Goal: Information Seeking & Learning: Learn about a topic

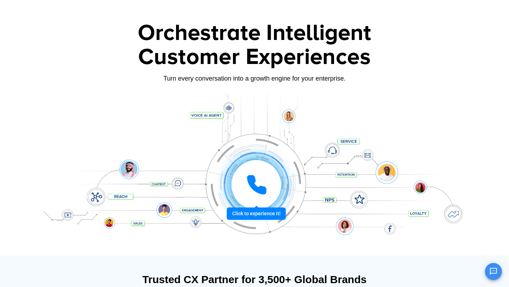
scroll to position [25, 0]
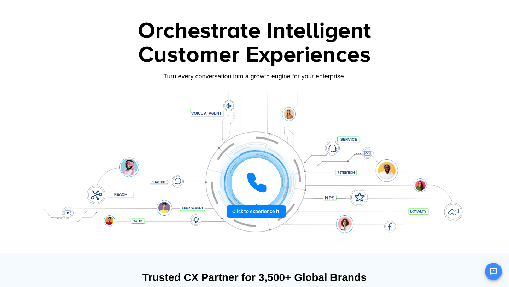
click at [254, 184] on icon at bounding box center [257, 183] width 18 height 18
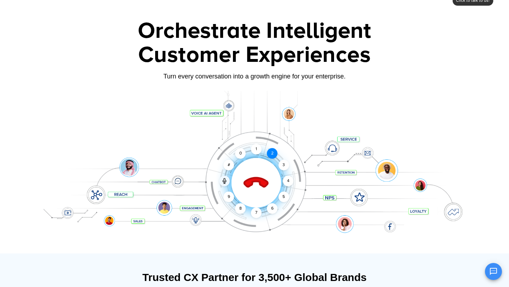
click at [271, 153] on div "2" at bounding box center [272, 153] width 11 height 11
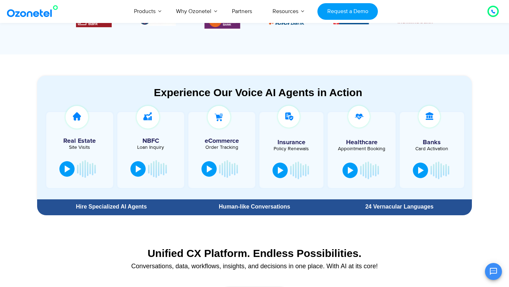
scroll to position [341, 0]
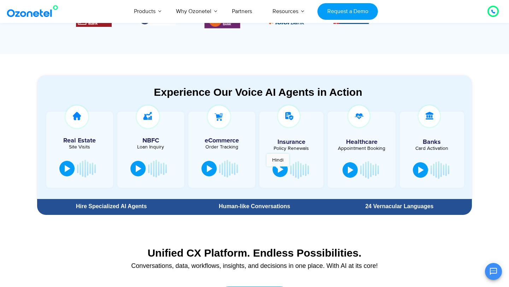
click at [278, 170] on div at bounding box center [281, 169] width 6 height 7
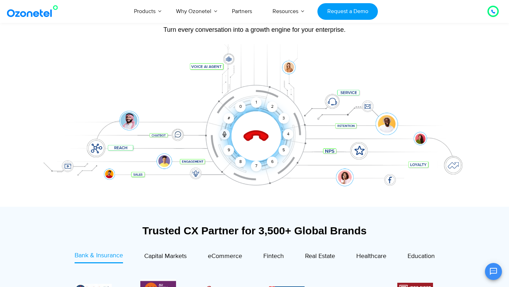
scroll to position [70, 0]
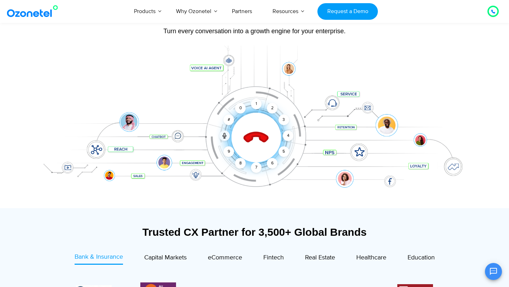
click at [264, 202] on div at bounding box center [255, 127] width 442 height 163
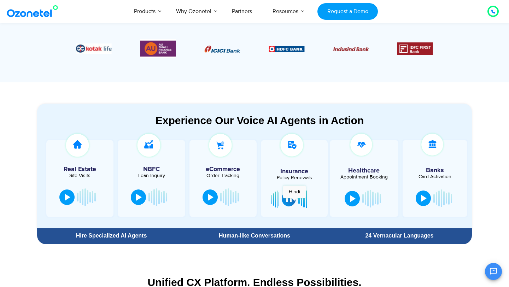
scroll to position [320, 0]
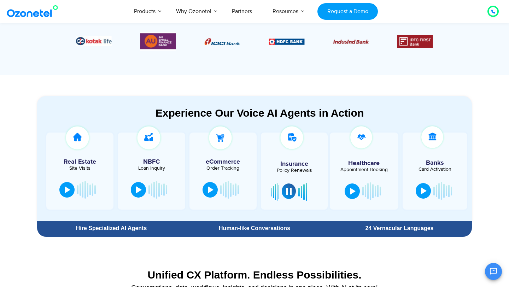
click at [292, 195] on button at bounding box center [289, 192] width 14 height 16
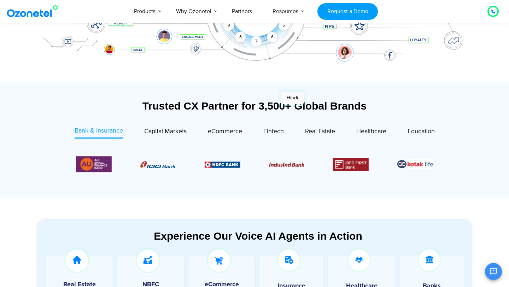
scroll to position [0, 0]
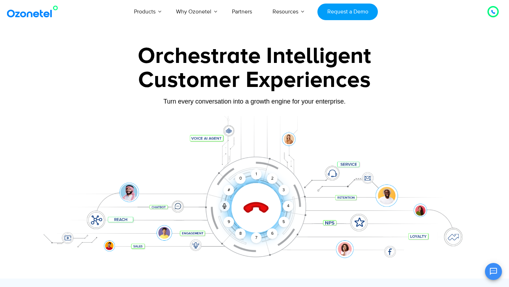
click at [248, 212] on icon at bounding box center [256, 208] width 25 height 25
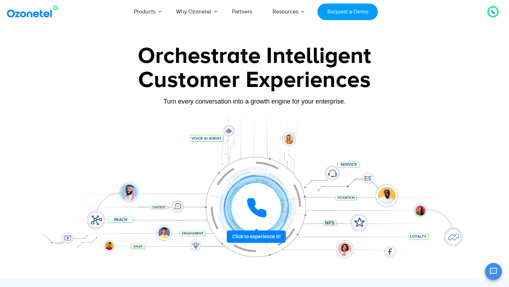
click at [256, 205] on icon at bounding box center [256, 207] width 21 height 21
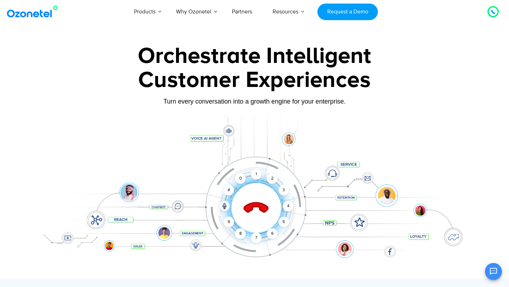
click at [256, 205] on icon at bounding box center [256, 208] width 25 height 25
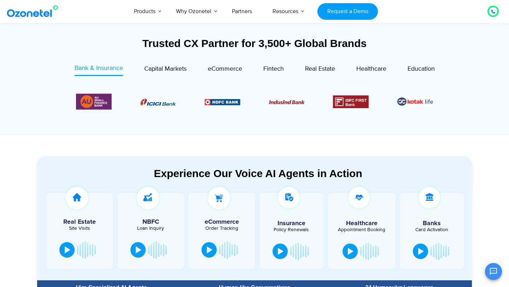
scroll to position [261, 0]
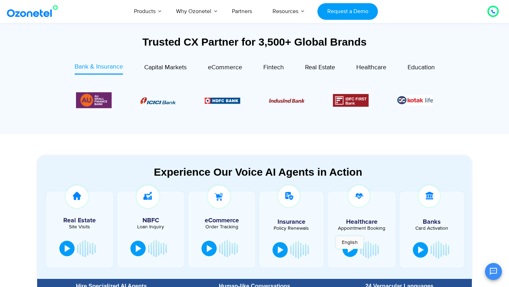
click at [352, 252] on div at bounding box center [351, 249] width 6 height 7
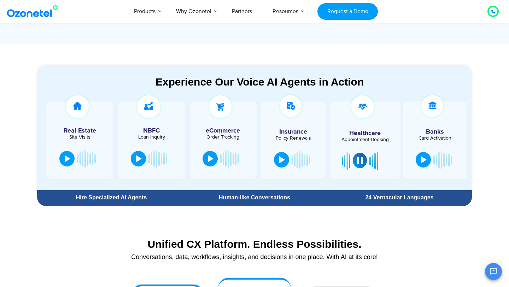
scroll to position [332, 0]
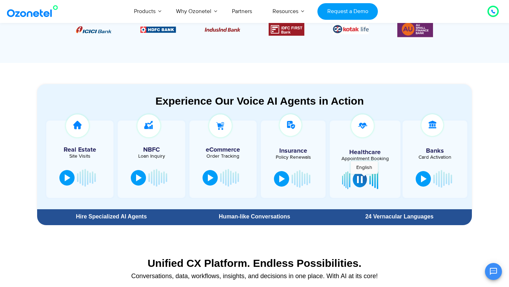
click at [364, 178] on button at bounding box center [360, 180] width 14 height 16
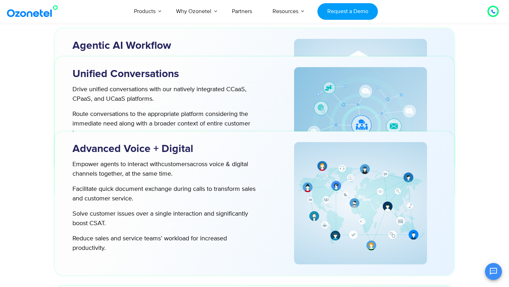
scroll to position [2039, 0]
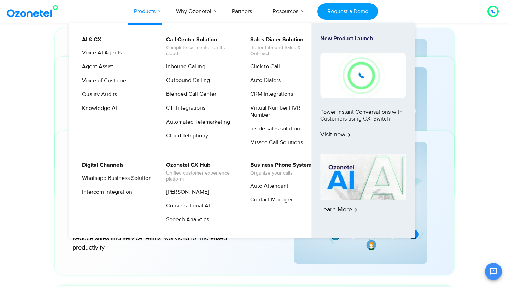
click at [156, 10] on link "Products" at bounding box center [145, 11] width 42 height 23
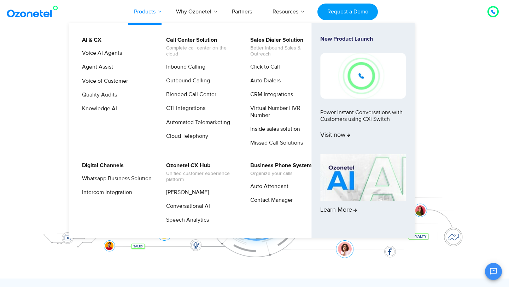
click at [156, 10] on link "Products" at bounding box center [145, 11] width 42 height 23
click at [148, 4] on link "Products" at bounding box center [145, 11] width 42 height 23
click at [185, 95] on link "Blended Call Center" at bounding box center [190, 94] width 56 height 9
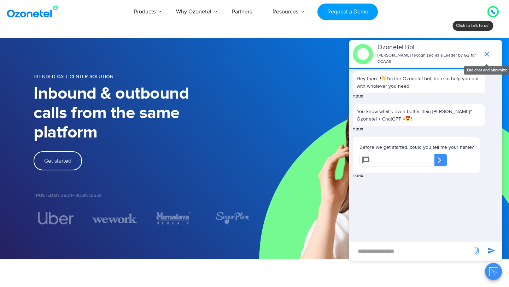
click at [490, 52] on icon "end chat or minimize" at bounding box center [487, 54] width 8 height 8
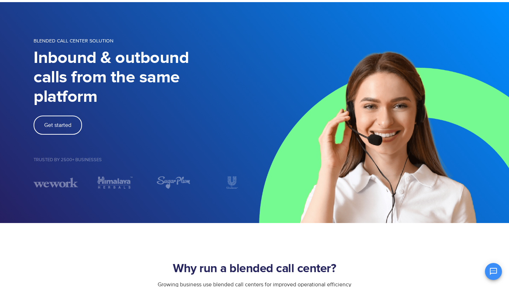
scroll to position [38, 0]
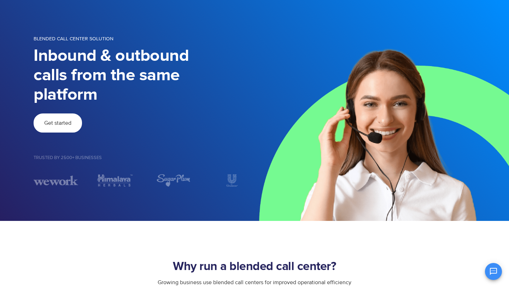
click at [72, 127] on link "Get started" at bounding box center [58, 123] width 48 height 19
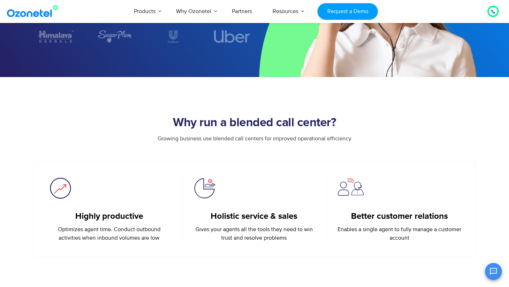
scroll to position [0, 0]
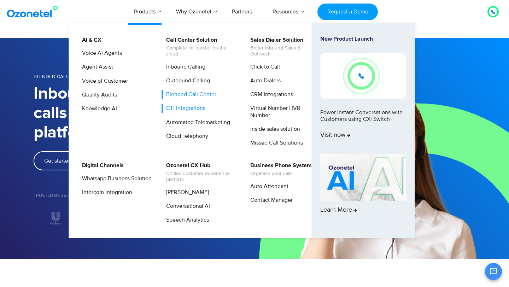
click at [191, 108] on link "CTI Integrations" at bounding box center [184, 108] width 45 height 9
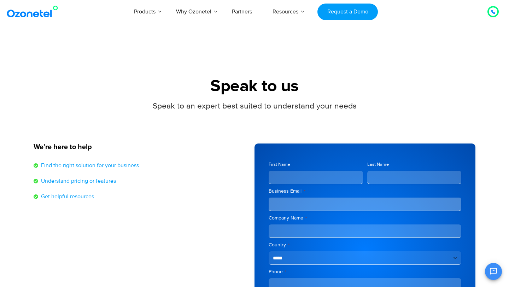
scroll to position [61, 0]
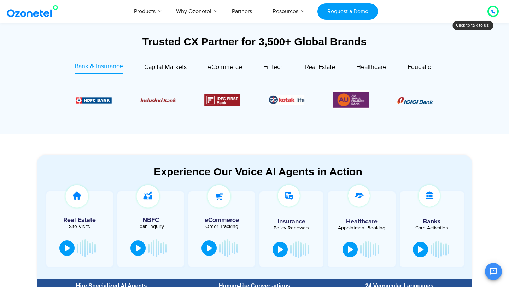
scroll to position [292, 0]
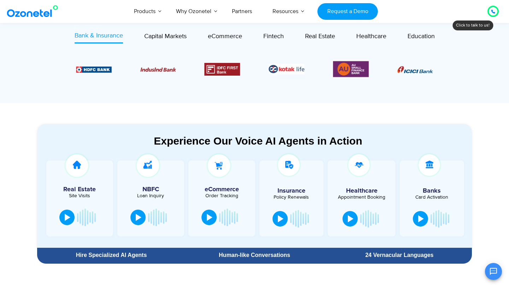
click at [348, 208] on div at bounding box center [362, 199] width 68 height 76
click at [350, 215] on div at bounding box center [351, 218] width 6 height 7
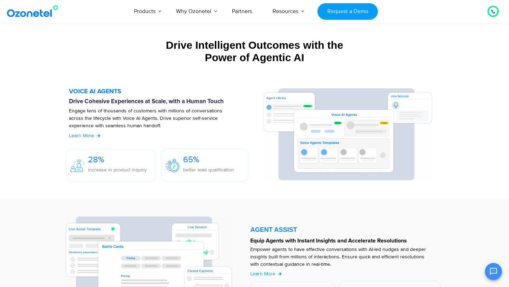
scroll to position [653, 0]
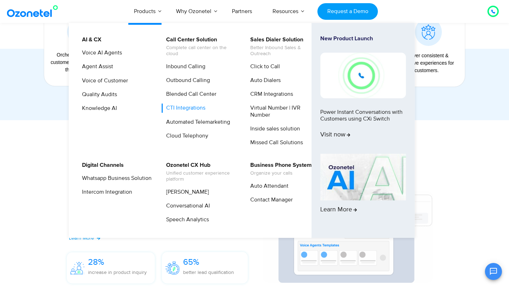
click at [189, 105] on link "CTI Integrations" at bounding box center [184, 108] width 45 height 9
